Goal: Go to known website: Access a specific website the user already knows

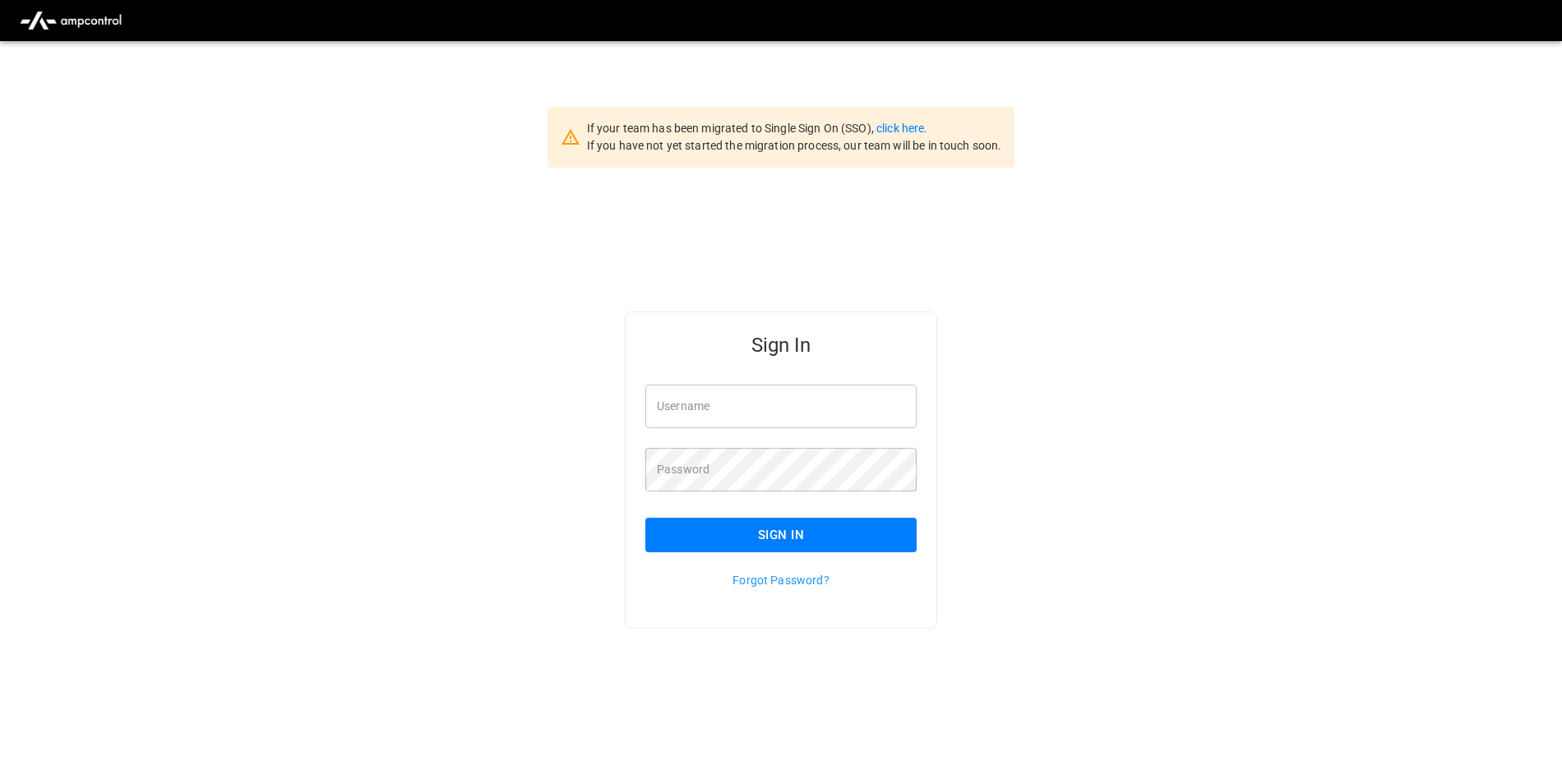
type input "**********"
click at [898, 129] on link "click here." at bounding box center [902, 127] width 51 height 13
